Goal: Check status: Check status

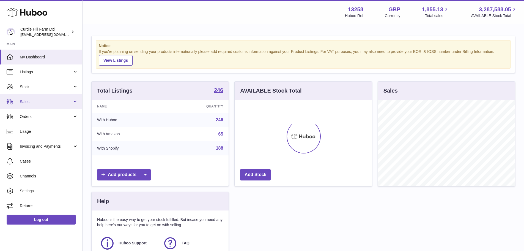
scroll to position [86, 137]
click at [42, 106] on link "Sales" at bounding box center [41, 101] width 82 height 15
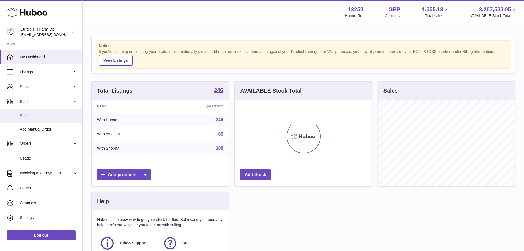
click at [42, 116] on span "Sales" at bounding box center [49, 115] width 58 height 5
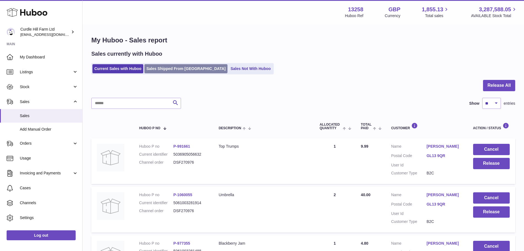
click at [160, 69] on link "Sales Shipped From [GEOGRAPHIC_DATA]" at bounding box center [186, 68] width 83 height 9
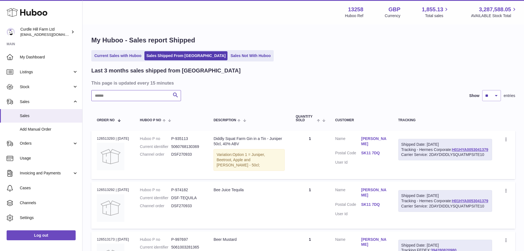
click at [154, 94] on input "text" at bounding box center [136, 95] width 90 height 11
paste input "*********"
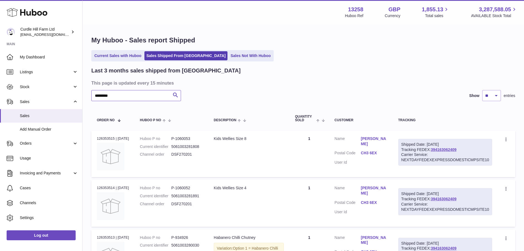
type input "*********"
click at [266, 78] on div "Last 3 months sales shipped from [GEOGRAPHIC_DATA] This page is updated every 1…" at bounding box center [303, 196] width 424 height 258
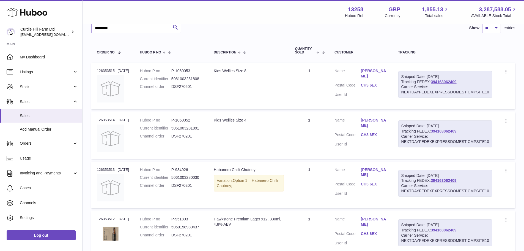
scroll to position [83, 0]
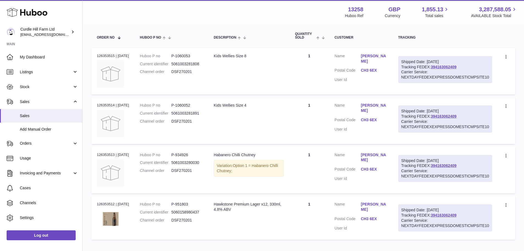
click at [108, 52] on td "Order no 126353515 | [DATE]" at bounding box center [112, 71] width 43 height 47
copy div "126353515"
click at [188, 109] on dl "Huboo P no P-1060052 Current identifier 5061003281891 Channel order DSF270201" at bounding box center [171, 115] width 63 height 24
click at [189, 107] on dd "P-1060052" at bounding box center [186, 105] width 31 height 5
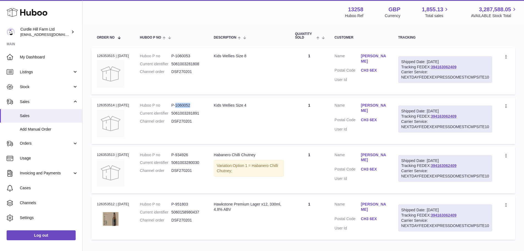
click at [189, 107] on dd "P-1060052" at bounding box center [186, 105] width 31 height 5
copy dd "1060052"
